Goal: Check status: Check status

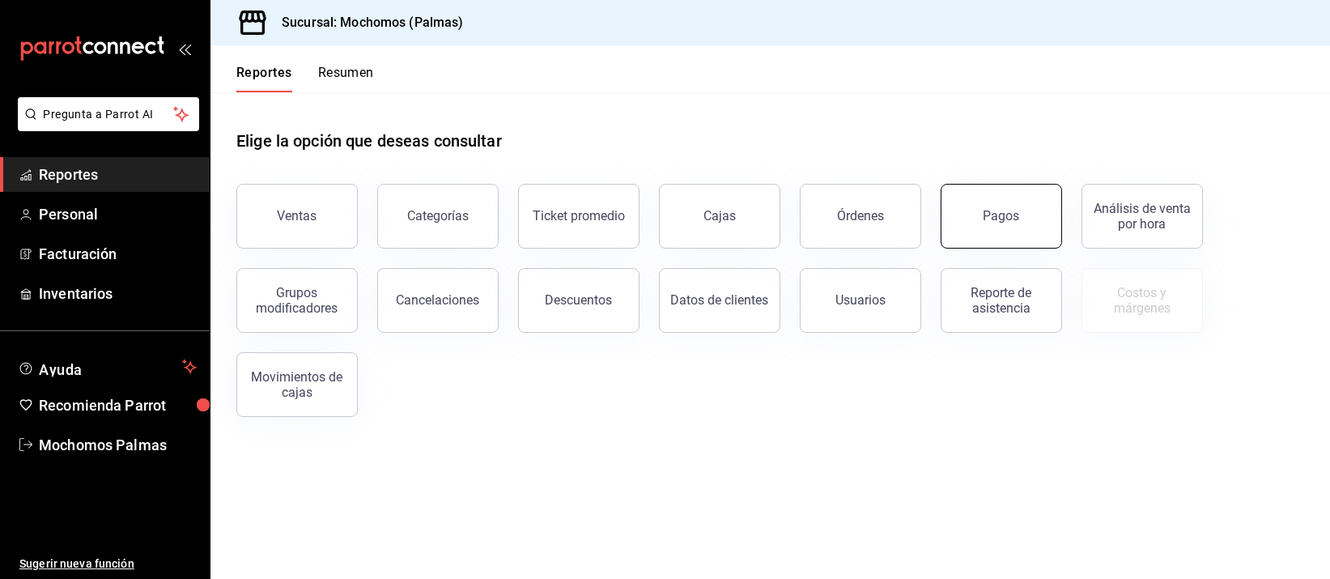
click at [975, 203] on button "Pagos" at bounding box center [1001, 216] width 121 height 65
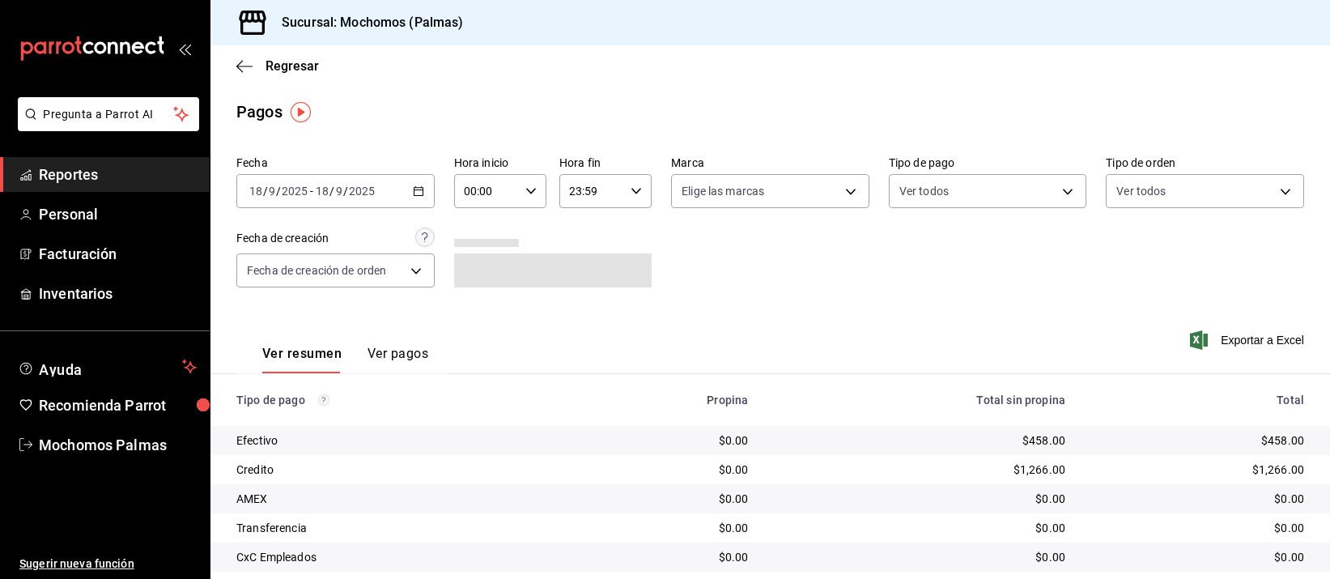
click at [474, 178] on input "00:00" at bounding box center [486, 191] width 65 height 32
click at [483, 325] on button "05" at bounding box center [473, 325] width 39 height 32
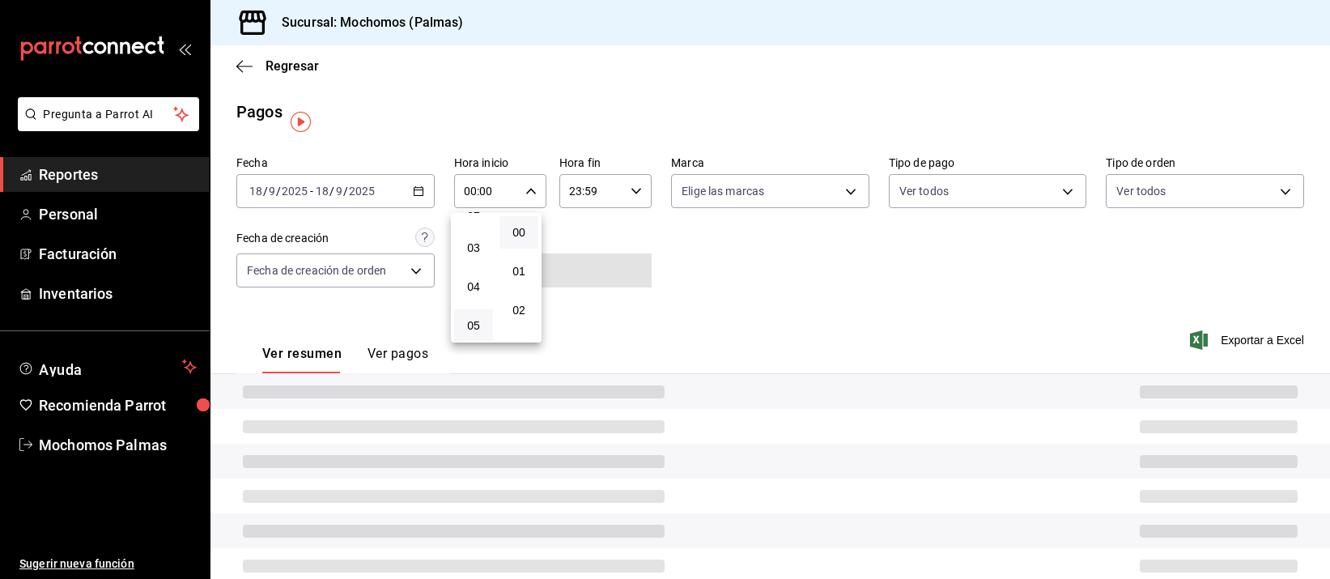
type input "05:00"
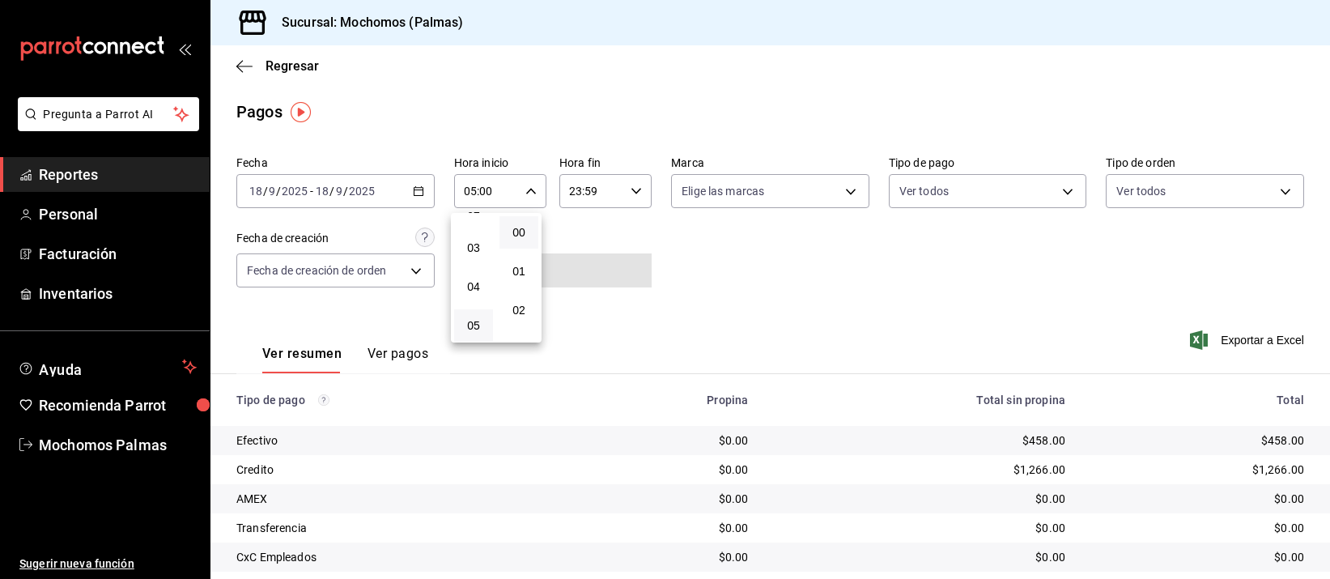
click at [695, 70] on div at bounding box center [665, 289] width 1330 height 579
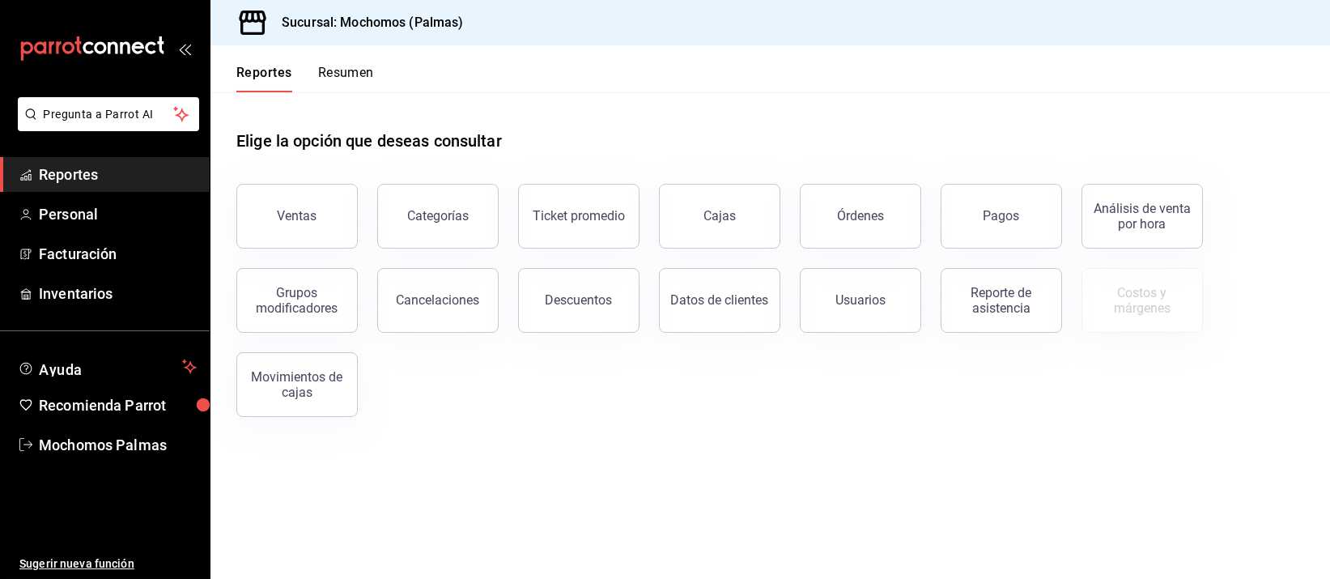
drag, startPoint x: 990, startPoint y: 207, endPoint x: 979, endPoint y: 207, distance: 10.5
click at [990, 207] on button "Pagos" at bounding box center [1001, 216] width 121 height 65
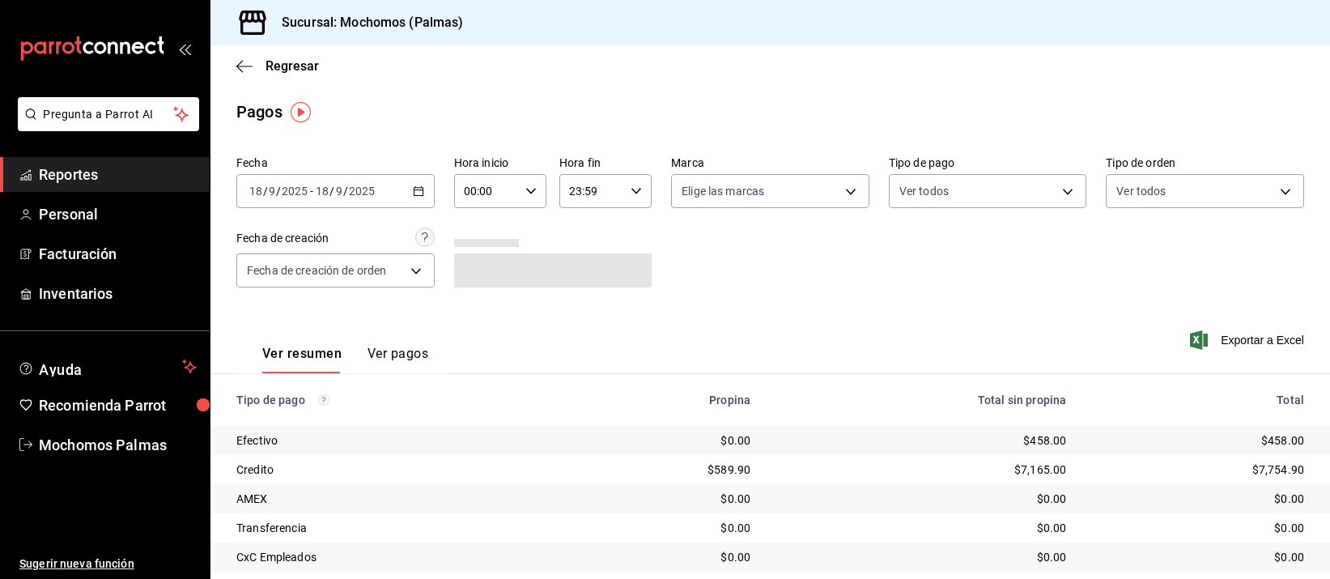
click at [495, 184] on input "00:00" at bounding box center [486, 191] width 65 height 32
click at [470, 319] on span "05" at bounding box center [473, 325] width 19 height 13
type input "05:00"
click at [618, 70] on div at bounding box center [665, 289] width 1330 height 579
